Goal: Task Accomplishment & Management: Complete application form

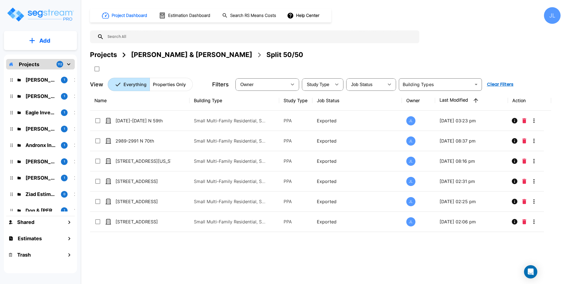
click at [52, 14] on img "mailbox folders" at bounding box center [40, 15] width 68 height 16
click at [103, 55] on div "Projects" at bounding box center [103, 55] width 27 height 10
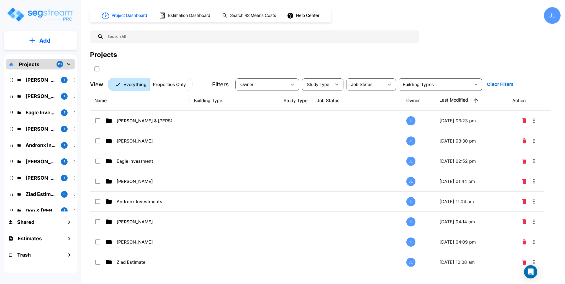
click at [73, 64] on div "Projects 112" at bounding box center [40, 64] width 69 height 11
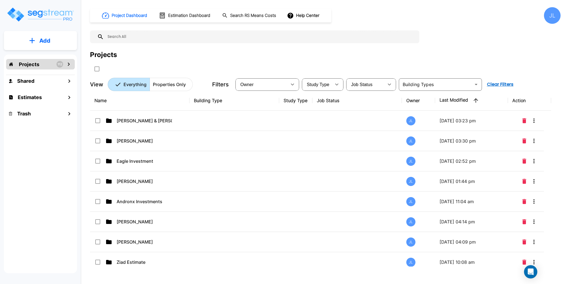
click at [53, 34] on button "Add" at bounding box center [40, 41] width 73 height 16
click at [46, 52] on button "Add Folder" at bounding box center [40, 55] width 35 height 11
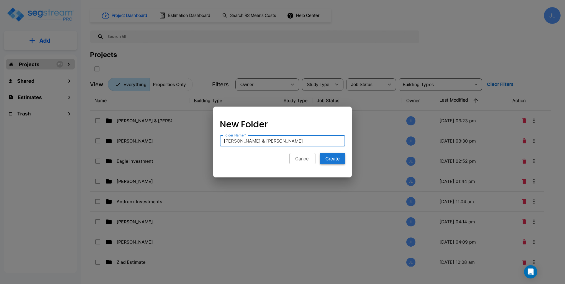
type input "[PERSON_NAME] & [PERSON_NAME]"
click at [337, 160] on button "Create" at bounding box center [332, 158] width 25 height 11
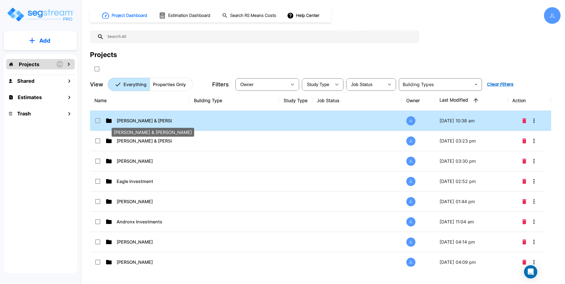
click at [163, 121] on p "Anna Prokos & John Kontakis" at bounding box center [144, 120] width 55 height 7
checkbox input "true"
click at [162, 121] on p "Anna Prokos & John Kontakis" at bounding box center [144, 120] width 55 height 7
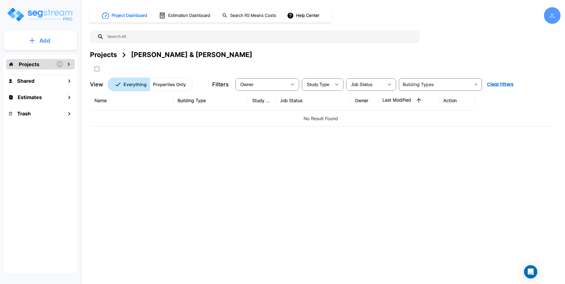
click at [54, 41] on button "Add" at bounding box center [40, 41] width 73 height 16
click at [49, 72] on p "Add Property" at bounding box center [44, 71] width 28 height 7
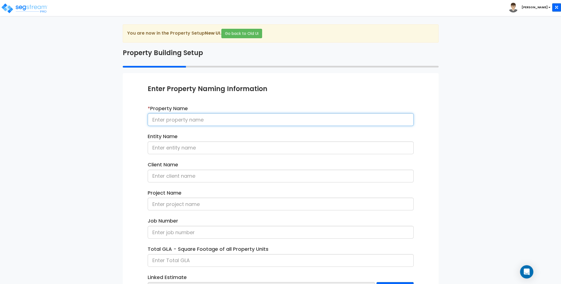
click at [194, 117] on input at bounding box center [281, 119] width 266 height 13
type input "1"
paste input "102 Crooked Creek Road Wilmington NC 28403"
type input "102 Crooked Creek Road Wilmington NC 28403"
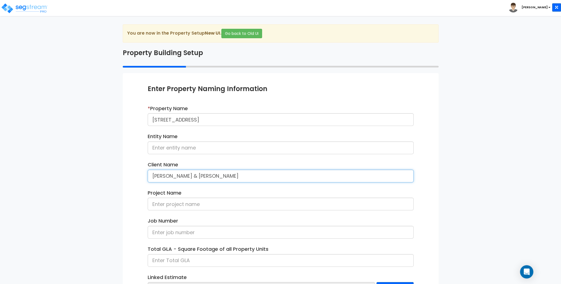
type input "Anna Prokos & John Kontakis"
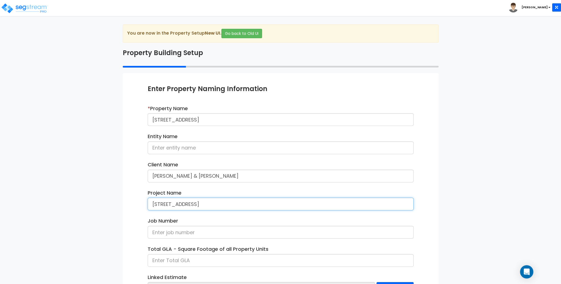
type input "102 Crooked Creek Road"
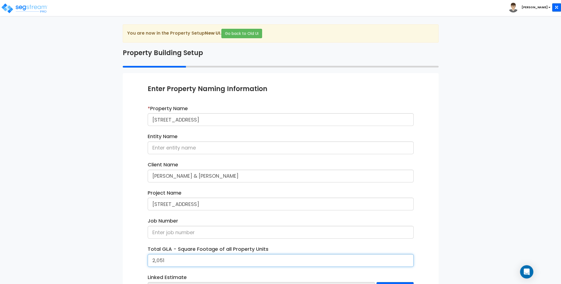
scroll to position [47, 0]
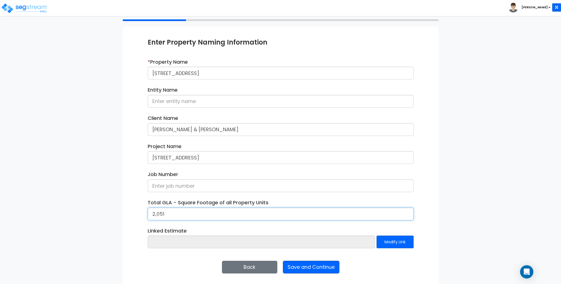
type input "2,051"
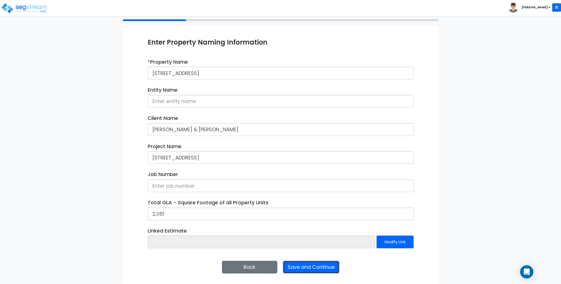
click at [306, 266] on button "Save and Continue" at bounding box center [311, 267] width 57 height 13
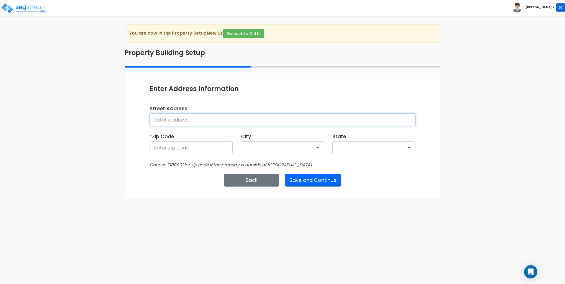
click at [194, 117] on input at bounding box center [283, 119] width 266 height 13
type input "102 crooked creek rd"
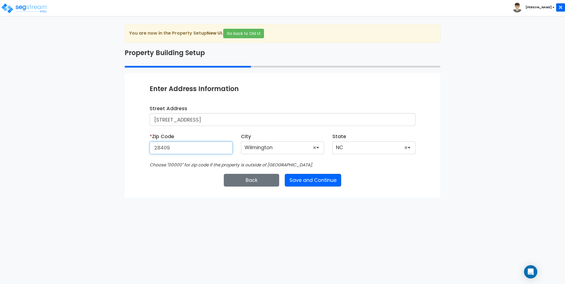
type input "28409"
click at [186, 180] on div "Back Save and Continue Next Submit Save & Go to Dashboard Save & Continue" at bounding box center [283, 180] width 266 height 13
click at [316, 177] on button "Save and Continue" at bounding box center [313, 180] width 57 height 13
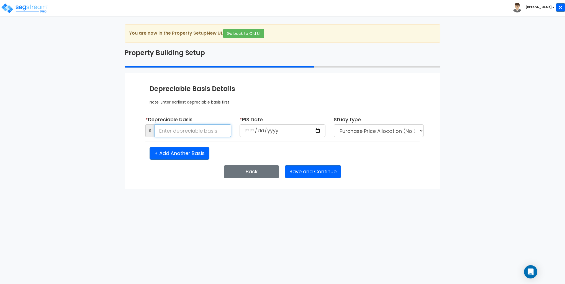
click at [183, 133] on input at bounding box center [193, 130] width 77 height 13
type input "265,000"
click at [317, 130] on input "date" at bounding box center [283, 130] width 86 height 13
click at [314, 130] on input "date" at bounding box center [283, 130] width 86 height 13
type input "2020-02-01"
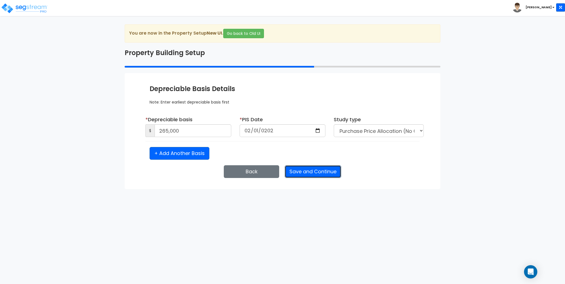
click at [307, 171] on button "Save and Continue" at bounding box center [313, 171] width 57 height 13
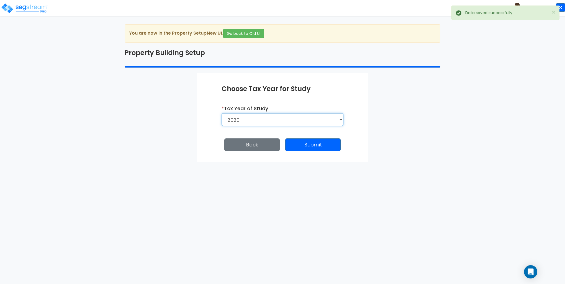
click at [276, 119] on select "2026 2025 2024 2023 2022 2021 2020" at bounding box center [283, 119] width 122 height 13
select select "2024"
click at [222, 113] on select "2026 2025 2024 2023 2022 2021 2020" at bounding box center [283, 119] width 122 height 13
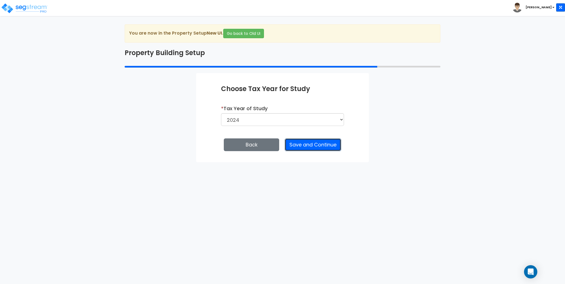
click at [299, 142] on button "Save and Continue" at bounding box center [313, 145] width 57 height 13
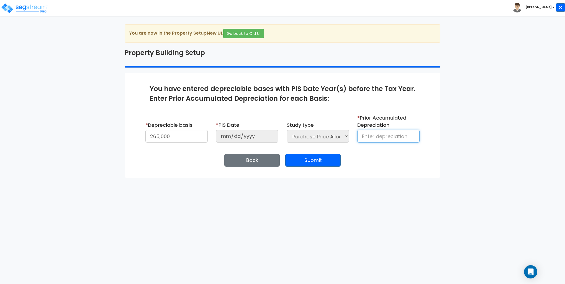
click at [378, 136] on input at bounding box center [388, 136] width 62 height 13
type input "37,340"
click at [319, 162] on button "Submit" at bounding box center [312, 160] width 55 height 13
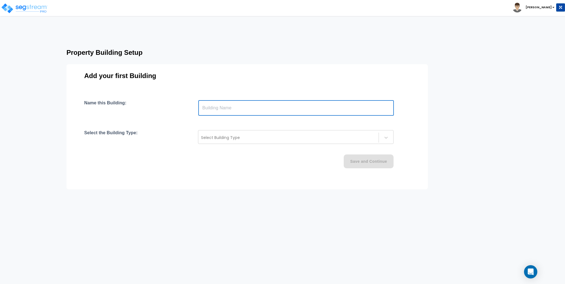
click at [242, 108] on input "text" at bounding box center [296, 108] width 196 height 16
type input "Building"
click at [225, 108] on input "Building" at bounding box center [296, 108] width 196 height 16
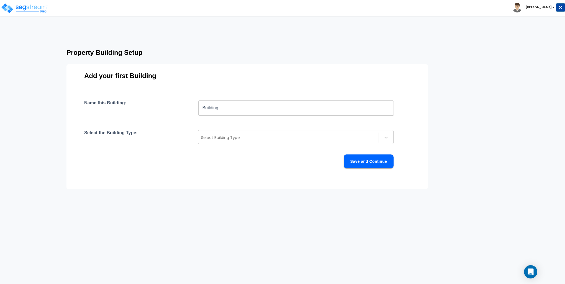
click at [173, 131] on div "Select the Building Type: Select Building Type" at bounding box center [247, 137] width 326 height 14
click at [217, 138] on div at bounding box center [288, 137] width 175 height 7
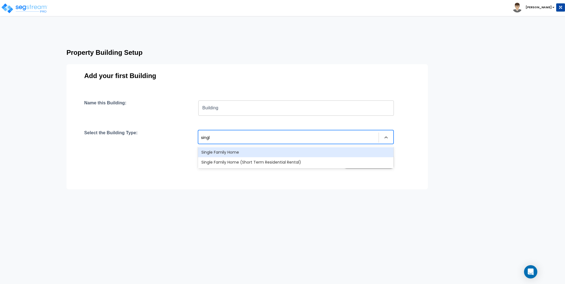
type input "single"
click at [220, 151] on div "Single Family Home" at bounding box center [296, 152] width 196 height 10
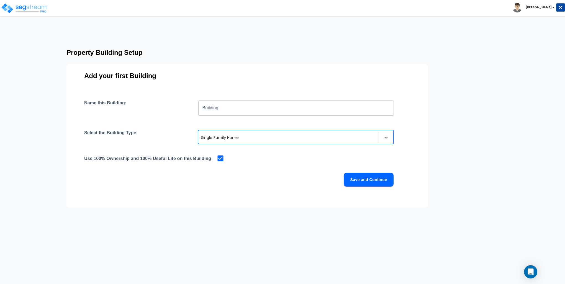
click at [372, 177] on button "Save and Continue" at bounding box center [369, 180] width 50 height 14
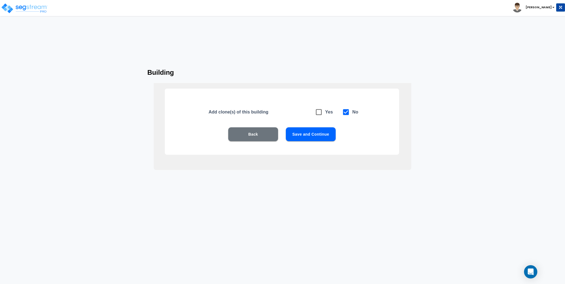
click at [315, 136] on button "Save and Continue" at bounding box center [311, 134] width 50 height 14
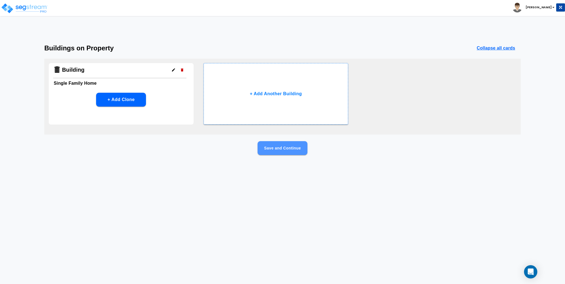
click at [290, 148] on button "Save and Continue" at bounding box center [283, 148] width 50 height 14
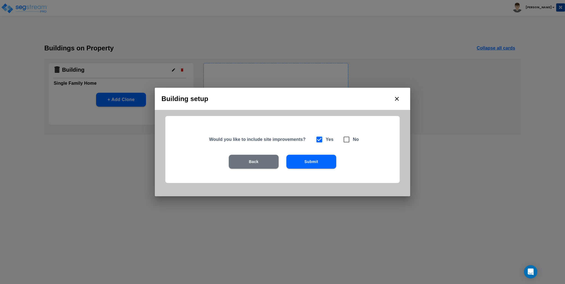
click at [317, 162] on button "Submit" at bounding box center [311, 162] width 50 height 14
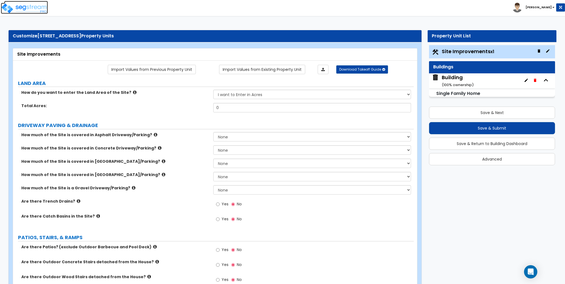
click at [34, 7] on img at bounding box center [24, 8] width 47 height 11
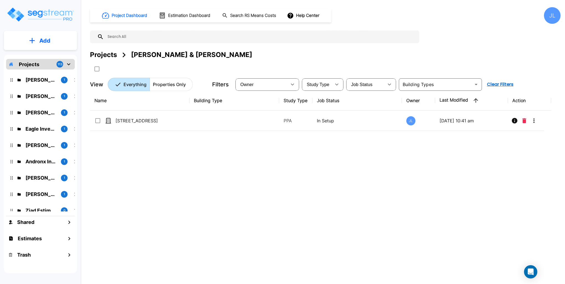
click at [102, 55] on div "Projects" at bounding box center [103, 55] width 27 height 10
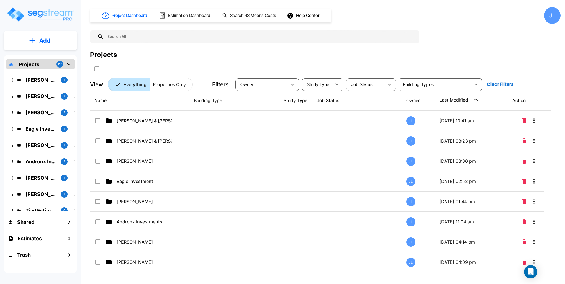
click at [42, 44] on p "Add" at bounding box center [44, 41] width 11 height 8
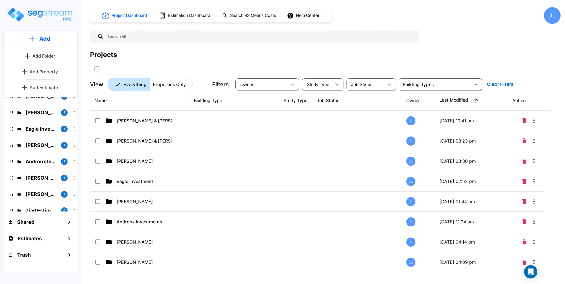
click at [41, 57] on p "Add Folder" at bounding box center [43, 56] width 23 height 7
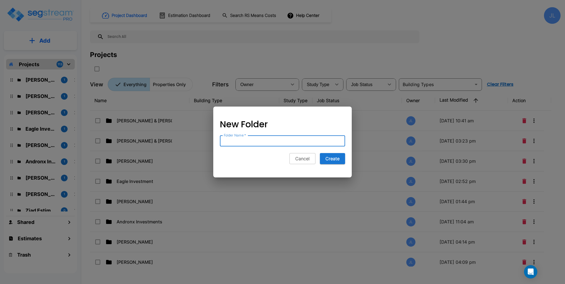
click at [244, 141] on input "Folder Name   *" at bounding box center [282, 140] width 125 height 11
type input "Mike Koman"
click at [332, 158] on button "Create" at bounding box center [332, 158] width 25 height 11
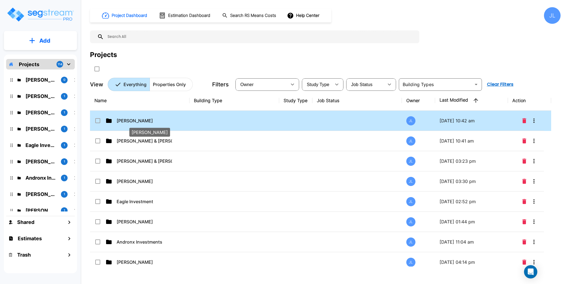
click at [134, 120] on p "Mike Koman" at bounding box center [144, 120] width 55 height 7
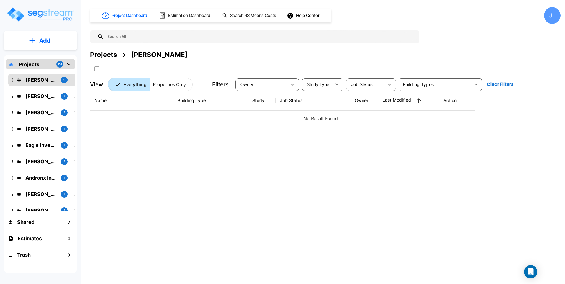
click at [50, 42] on p "Add" at bounding box center [44, 41] width 11 height 8
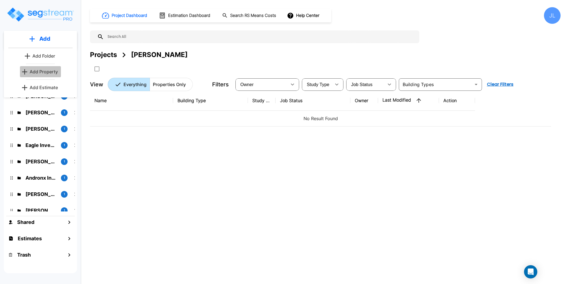
click at [51, 71] on p "Add Property" at bounding box center [44, 71] width 28 height 7
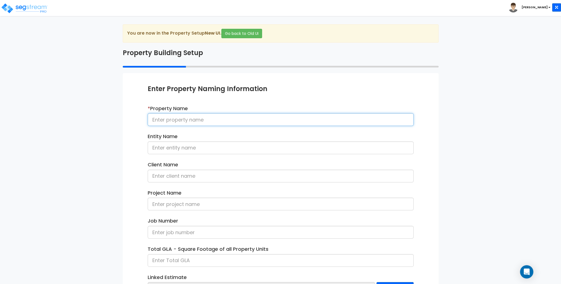
click at [187, 121] on input at bounding box center [281, 119] width 266 height 13
drag, startPoint x: 262, startPoint y: 121, endPoint x: 110, endPoint y: 111, distance: 152.2
click at [110, 111] on div "We are Building your Property. So please grab a coffee and let us do the heavy …" at bounding box center [280, 177] width 561 height 307
type input "210 NE 68th St Oak Island North Carolina"
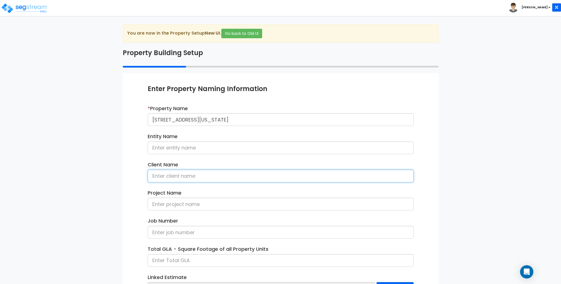
click at [164, 175] on input at bounding box center [281, 176] width 266 height 13
type input "[PERSON_NAME]"
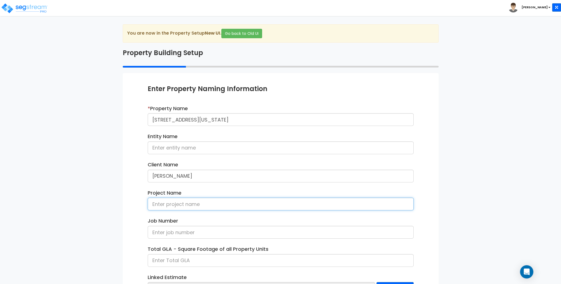
paste input "210 NE 68th St Oak Island North Carolina"
type input "210 NE 68th St Oak Island North Carolina"
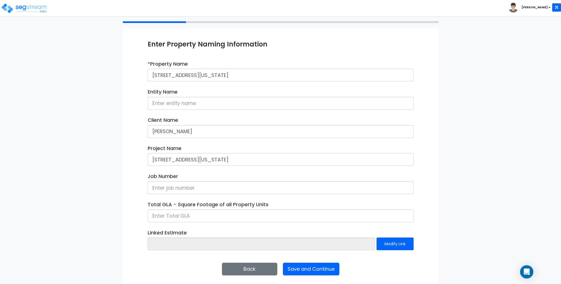
scroll to position [47, 0]
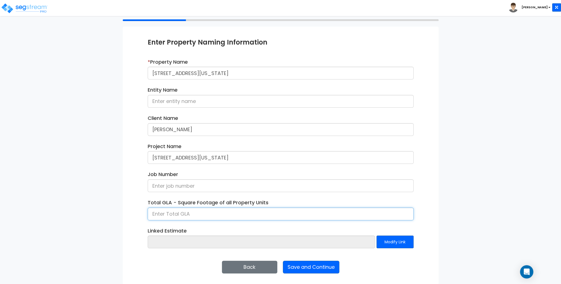
click at [168, 215] on input at bounding box center [281, 214] width 266 height 13
type input "826"
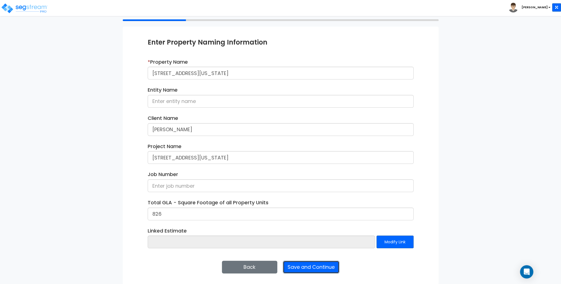
click at [319, 267] on button "Save and Continue" at bounding box center [311, 267] width 57 height 13
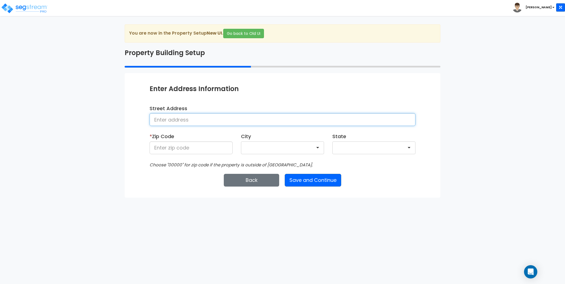
click at [187, 116] on input at bounding box center [283, 119] width 266 height 13
click at [194, 120] on input at bounding box center [283, 119] width 266 height 13
paste input "[STREET_ADDRESS][US_STATE]"
drag, startPoint x: 258, startPoint y: 118, endPoint x: 191, endPoint y: 116, distance: 67.6
click at [191, 116] on input "[STREET_ADDRESS][US_STATE]" at bounding box center [283, 119] width 266 height 13
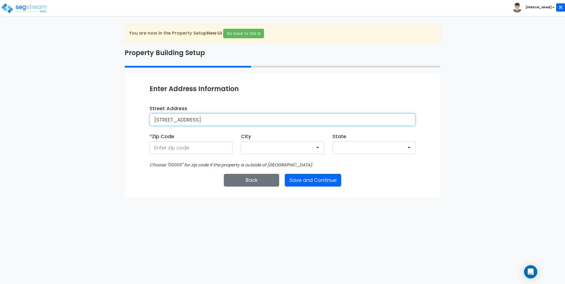
type input "[STREET_ADDRESS]"
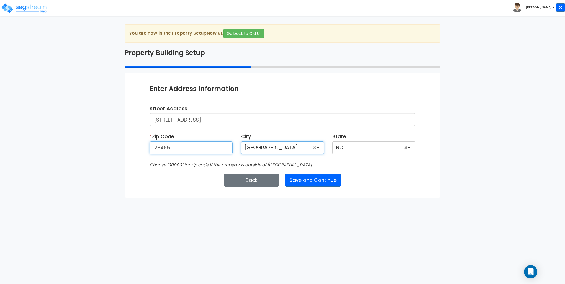
type input "28465"
click at [155, 164] on icon "Choose "00000" for zip code if the property is outside of [GEOGRAPHIC_DATA]." at bounding box center [231, 165] width 163 height 6
click at [319, 181] on button "Save and Continue" at bounding box center [313, 180] width 57 height 13
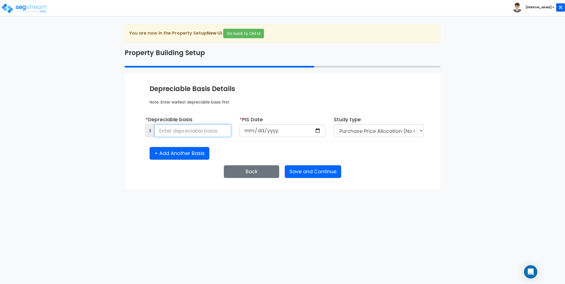
click at [192, 132] on input at bounding box center [193, 130] width 77 height 13
type input "405,000"
click at [274, 130] on input "date" at bounding box center [283, 130] width 86 height 13
click at [240, 129] on input "date" at bounding box center [283, 130] width 86 height 13
click at [249, 131] on input "date" at bounding box center [283, 130] width 86 height 13
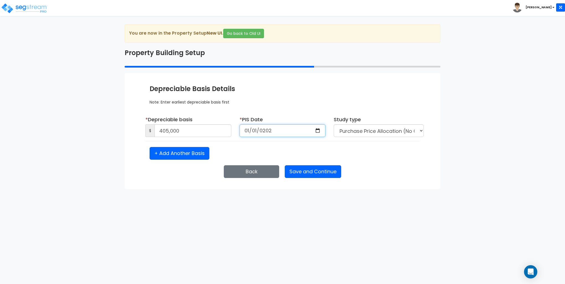
type input "2023-01-01"
click at [318, 173] on button "Save and Continue" at bounding box center [313, 171] width 57 height 13
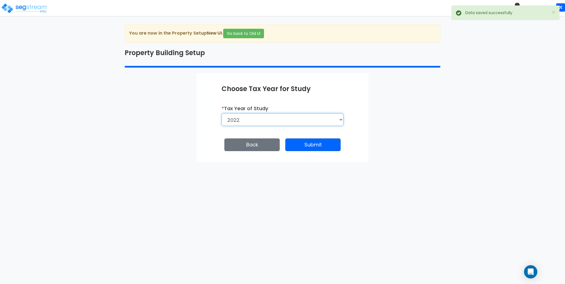
click at [263, 119] on select "2026 2025 2024 2023 2022" at bounding box center [283, 119] width 122 height 13
select select "2024"
click at [222, 113] on select "2026 2025 2024 2023 2022" at bounding box center [283, 119] width 122 height 13
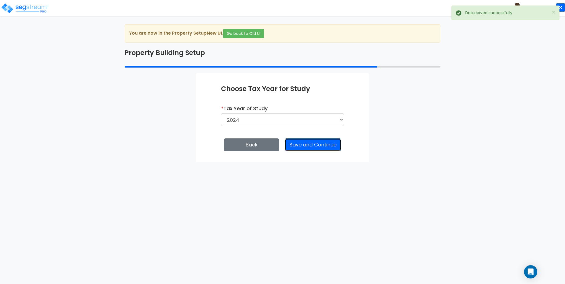
click at [311, 146] on button "Save and Continue" at bounding box center [313, 145] width 57 height 13
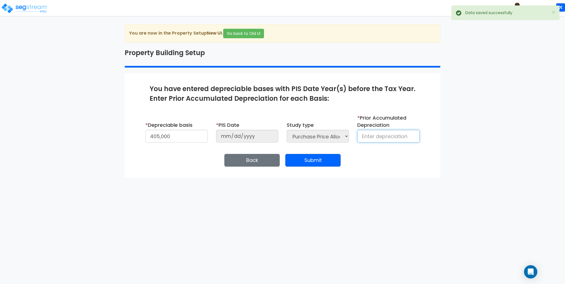
click at [376, 137] on input at bounding box center [388, 136] width 62 height 13
type input "14,114"
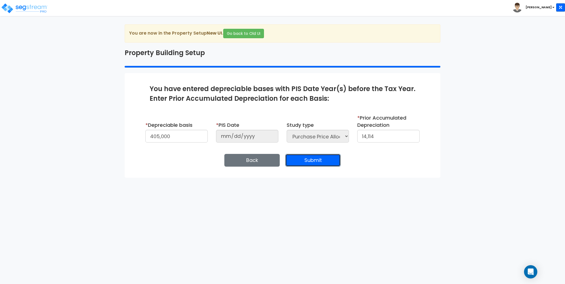
click at [316, 160] on button "Submit" at bounding box center [312, 160] width 55 height 13
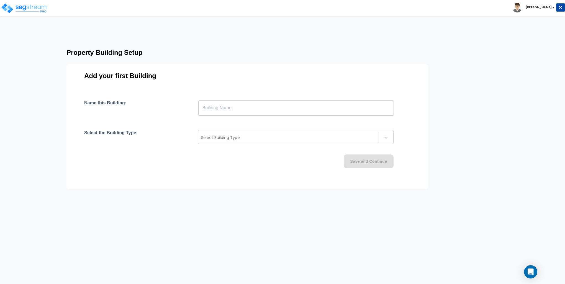
click at [225, 104] on input "text" at bounding box center [296, 108] width 196 height 16
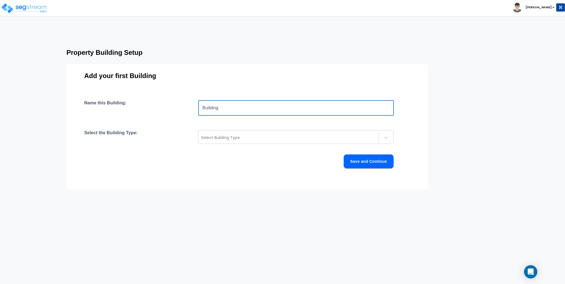
type input "Building"
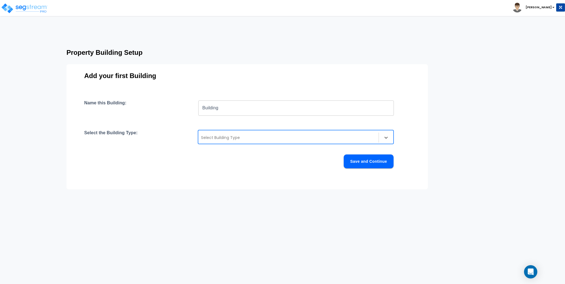
click at [234, 137] on div at bounding box center [288, 137] width 175 height 7
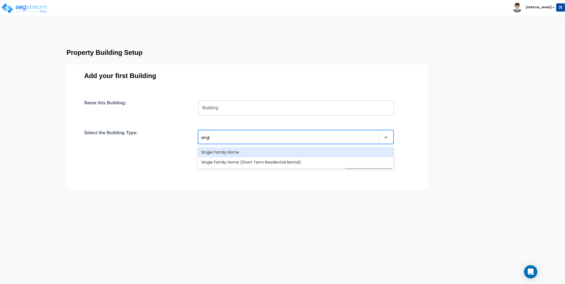
type input "single"
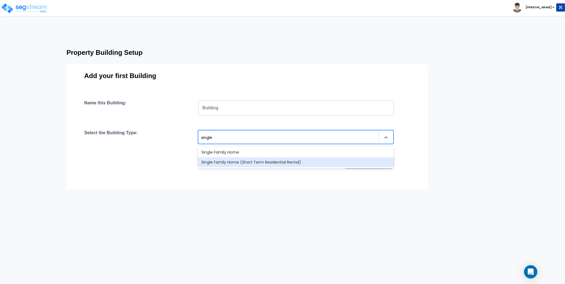
click at [248, 163] on div "Single Family Home (Short Term Residential Rental)" at bounding box center [296, 162] width 196 height 10
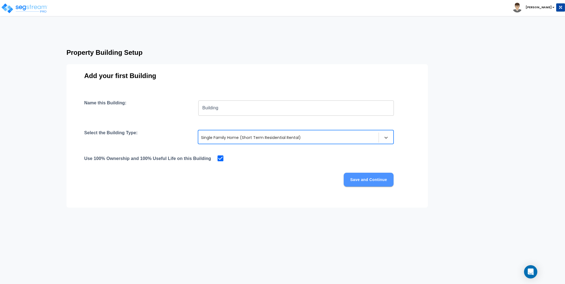
click at [374, 179] on button "Save and Continue" at bounding box center [369, 180] width 50 height 14
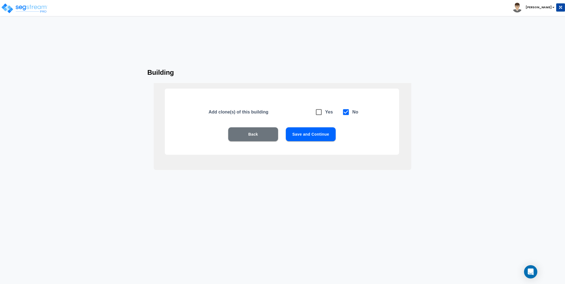
click at [306, 134] on button "Save and Continue" at bounding box center [311, 134] width 50 height 14
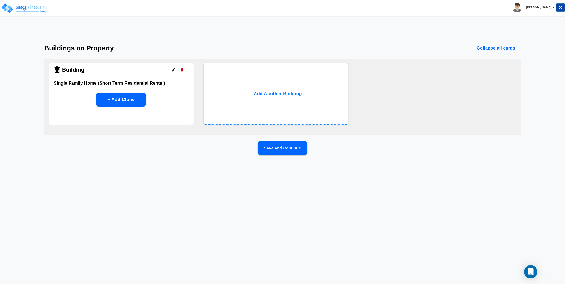
click at [286, 150] on button "Save and Continue" at bounding box center [283, 148] width 50 height 14
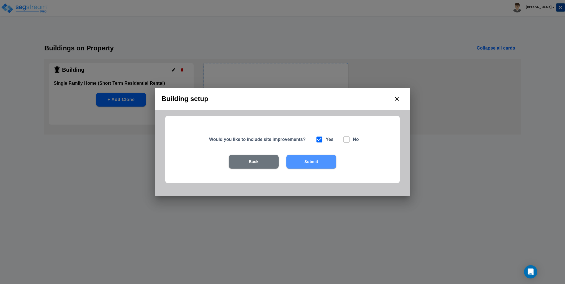
click at [325, 163] on button "Submit" at bounding box center [311, 162] width 50 height 14
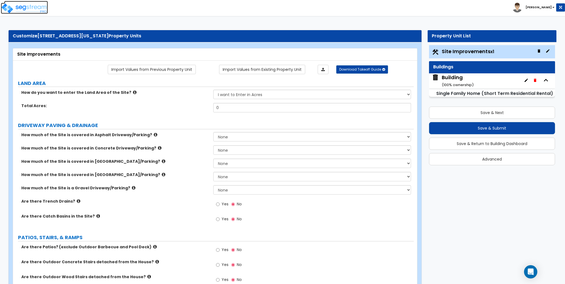
click at [35, 7] on img at bounding box center [24, 8] width 47 height 11
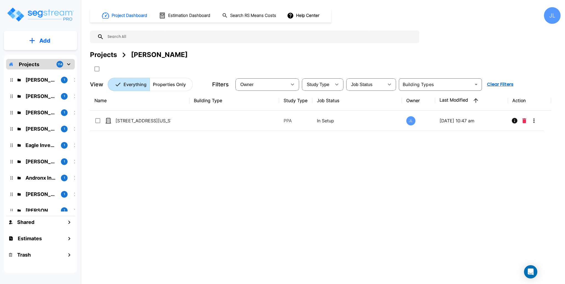
click at [109, 55] on div "Projects" at bounding box center [103, 55] width 27 height 10
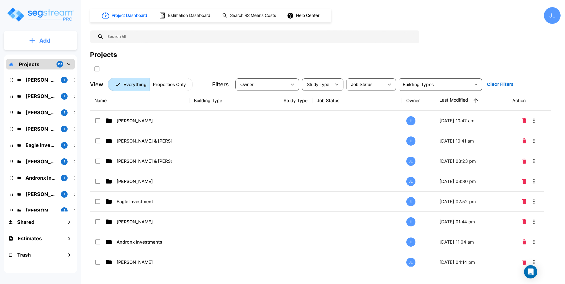
click at [54, 38] on button "Add" at bounding box center [40, 41] width 73 height 16
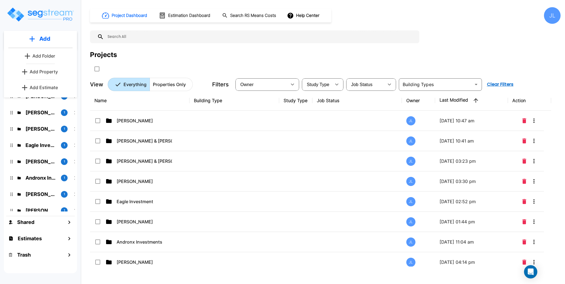
click at [49, 57] on p "Add Folder" at bounding box center [43, 56] width 23 height 7
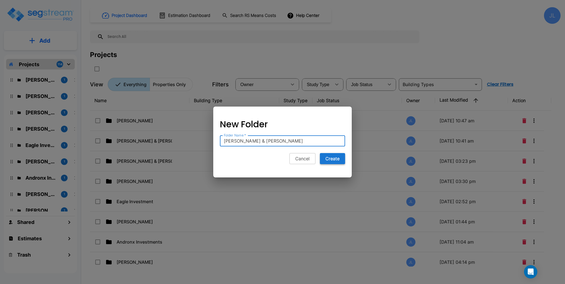
type input "[PERSON_NAME] & [PERSON_NAME]"
click at [334, 157] on button "Create" at bounding box center [332, 158] width 25 height 11
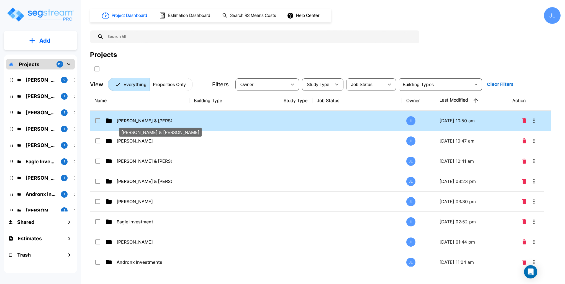
click at [149, 121] on p "[PERSON_NAME] & [PERSON_NAME]" at bounding box center [144, 120] width 55 height 7
checkbox input "true"
click at [149, 121] on p "[PERSON_NAME] & [PERSON_NAME]" at bounding box center [144, 120] width 55 height 7
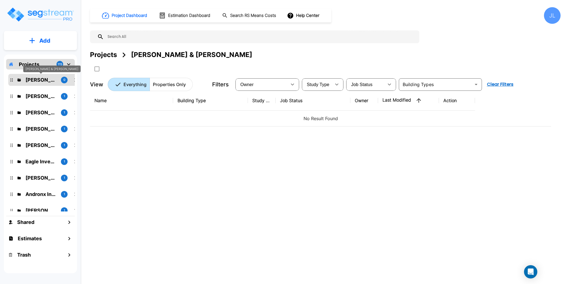
click at [35, 81] on p "[PERSON_NAME] & [PERSON_NAME]" at bounding box center [40, 79] width 31 height 7
click at [42, 43] on p "Add" at bounding box center [44, 41] width 11 height 8
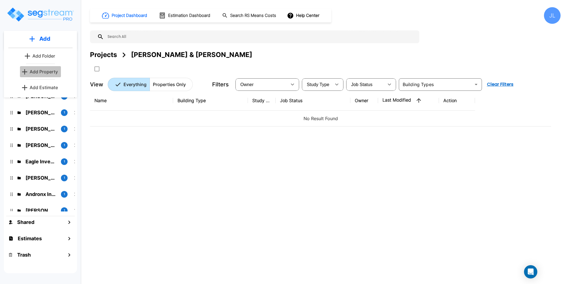
click at [44, 72] on p "Add Property" at bounding box center [44, 71] width 28 height 7
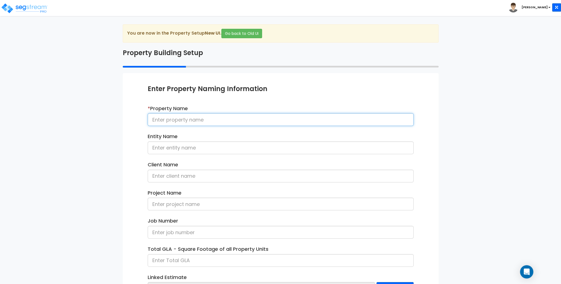
click at [174, 122] on input at bounding box center [281, 119] width 266 height 13
paste input "[STREET_ADDRESS]"
type input "[STREET_ADDRESS]"
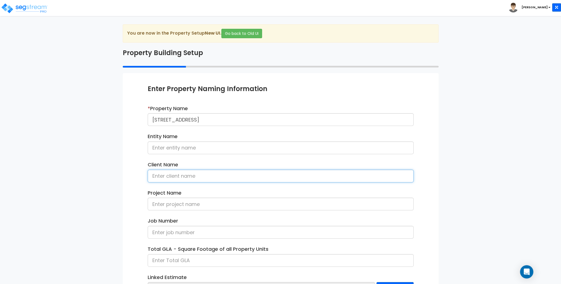
click at [189, 174] on input at bounding box center [281, 176] width 266 height 13
type input "[PERSON_NAME] & [PERSON_NAME]"
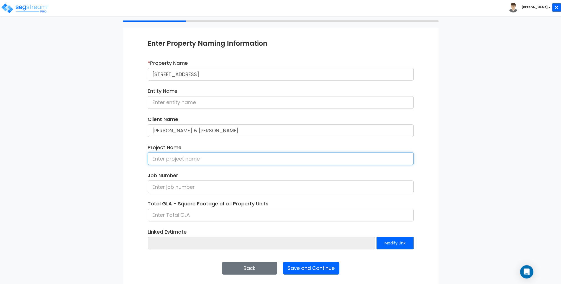
scroll to position [47, 0]
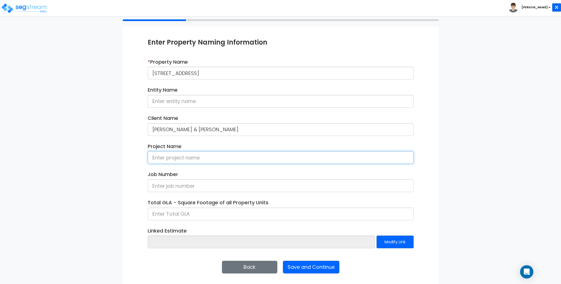
click at [188, 157] on input at bounding box center [281, 157] width 266 height 13
paste input "[STREET_ADDRESS]"
type input "[STREET_ADDRESS]"
click at [235, 265] on button "Back" at bounding box center [249, 267] width 55 height 13
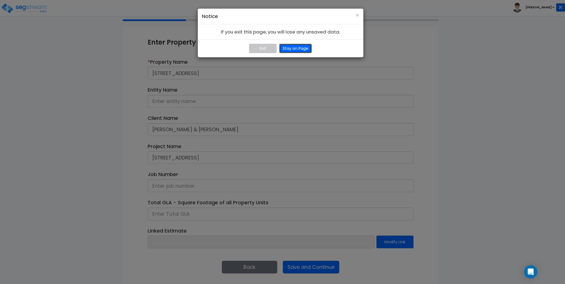
click at [287, 49] on button "Stay on Page" at bounding box center [295, 48] width 33 height 9
